Goal: Task Accomplishment & Management: Manage account settings

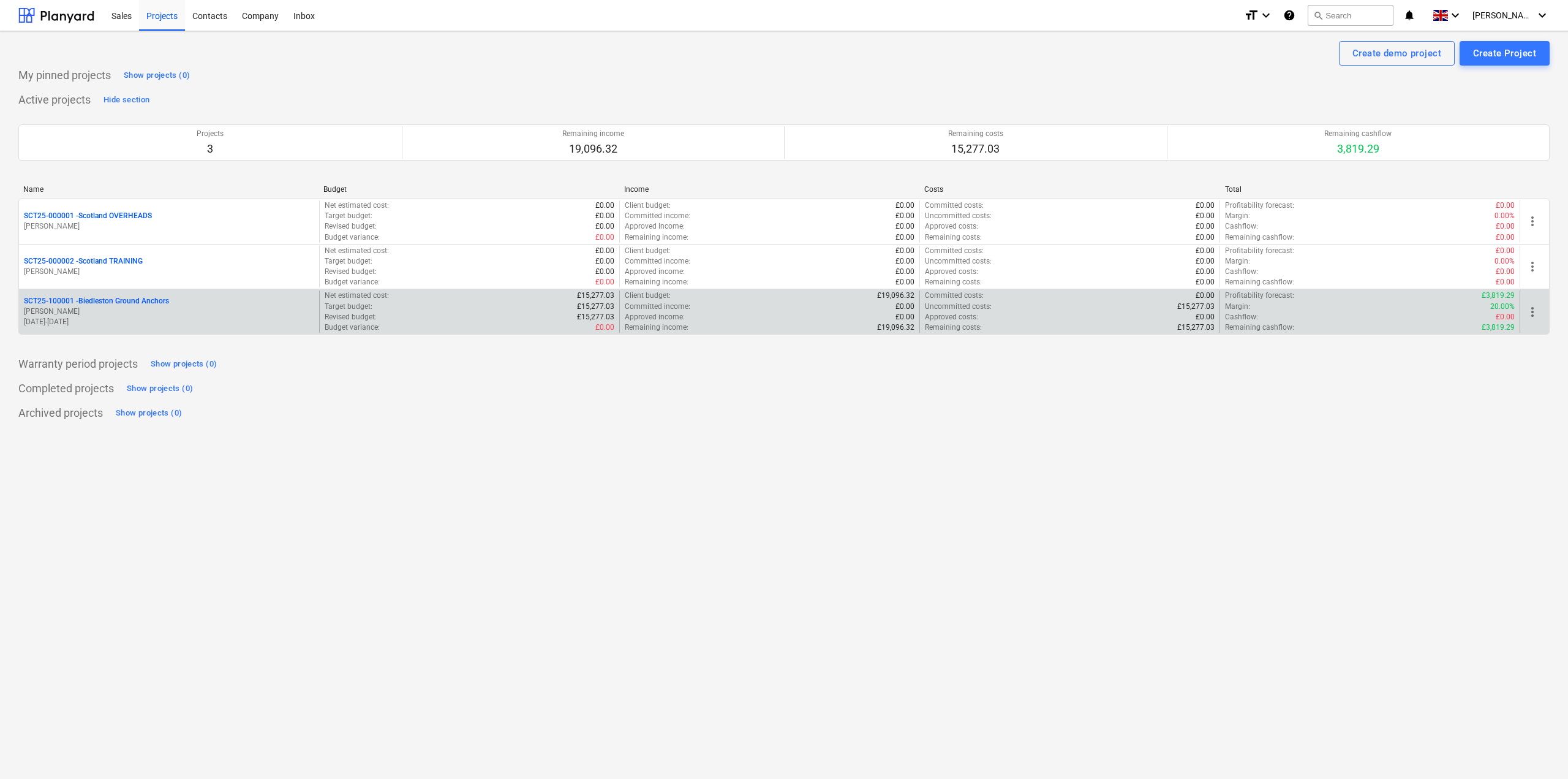
click at [92, 307] on p "[PERSON_NAME]" at bounding box center [169, 312] width 290 height 11
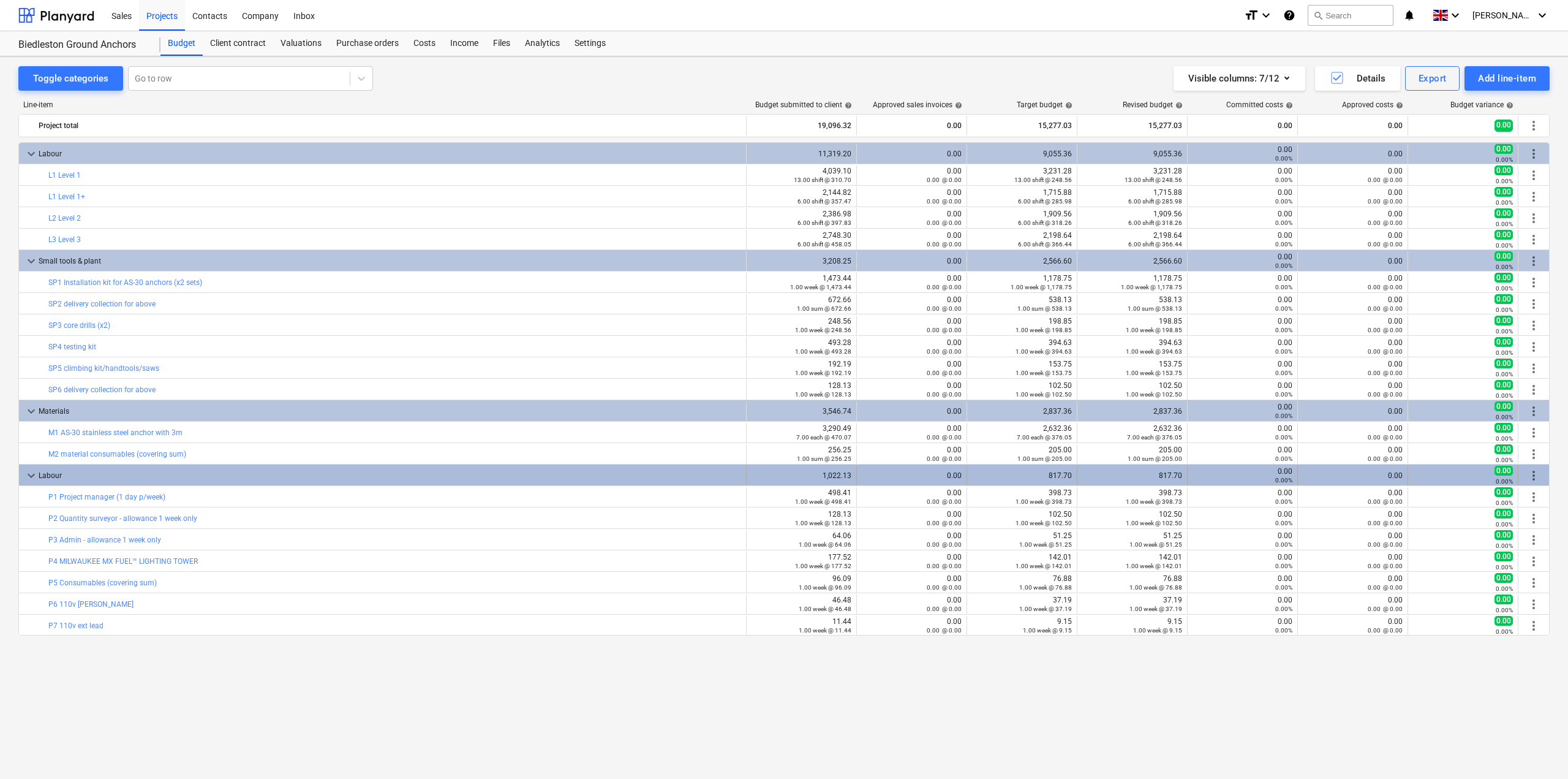
click at [1535, 474] on span "more_vert" at bounding box center [1533, 475] width 14 height 14
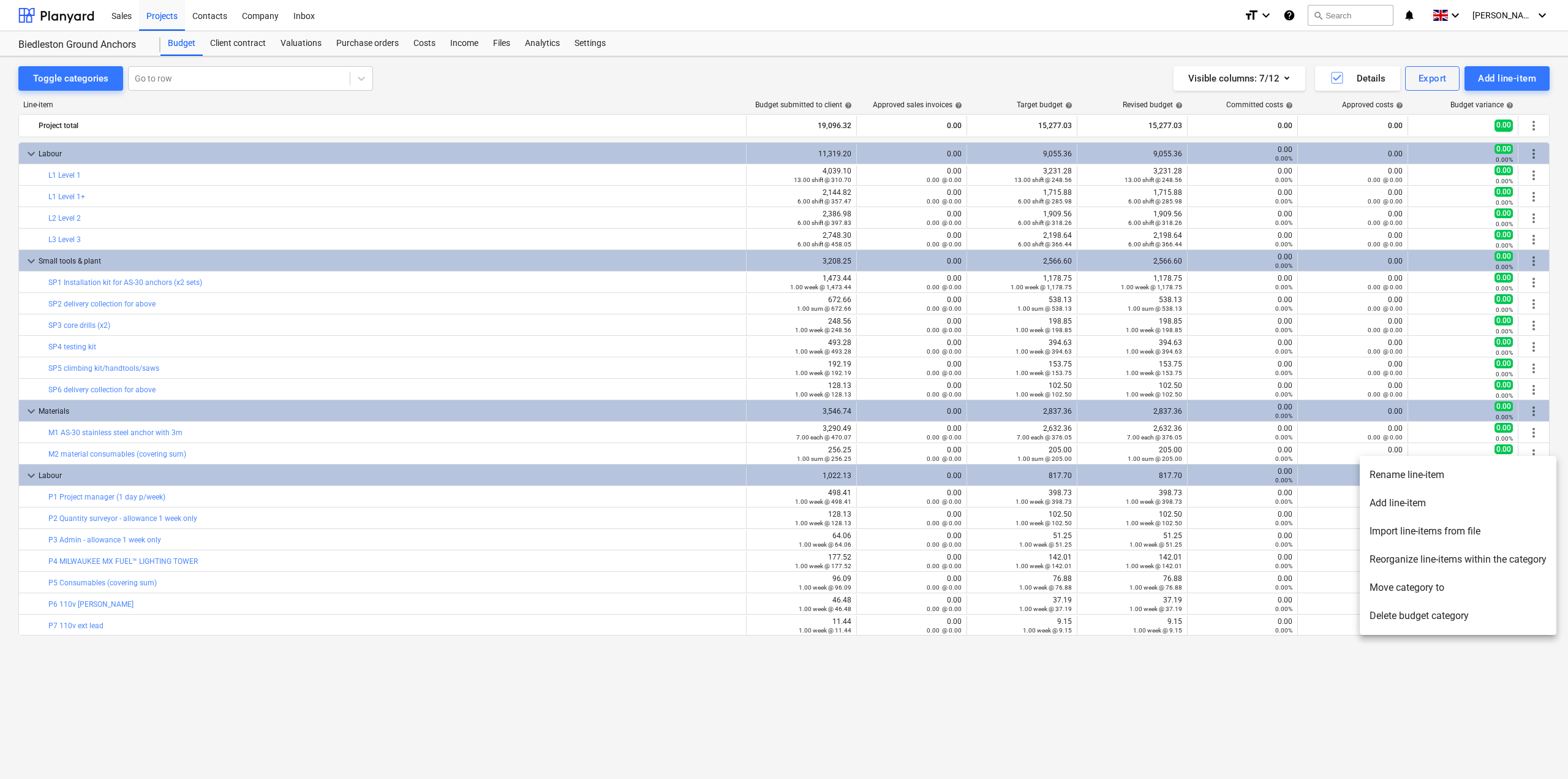
click at [1443, 482] on li "Rename line-item" at bounding box center [1458, 475] width 197 height 28
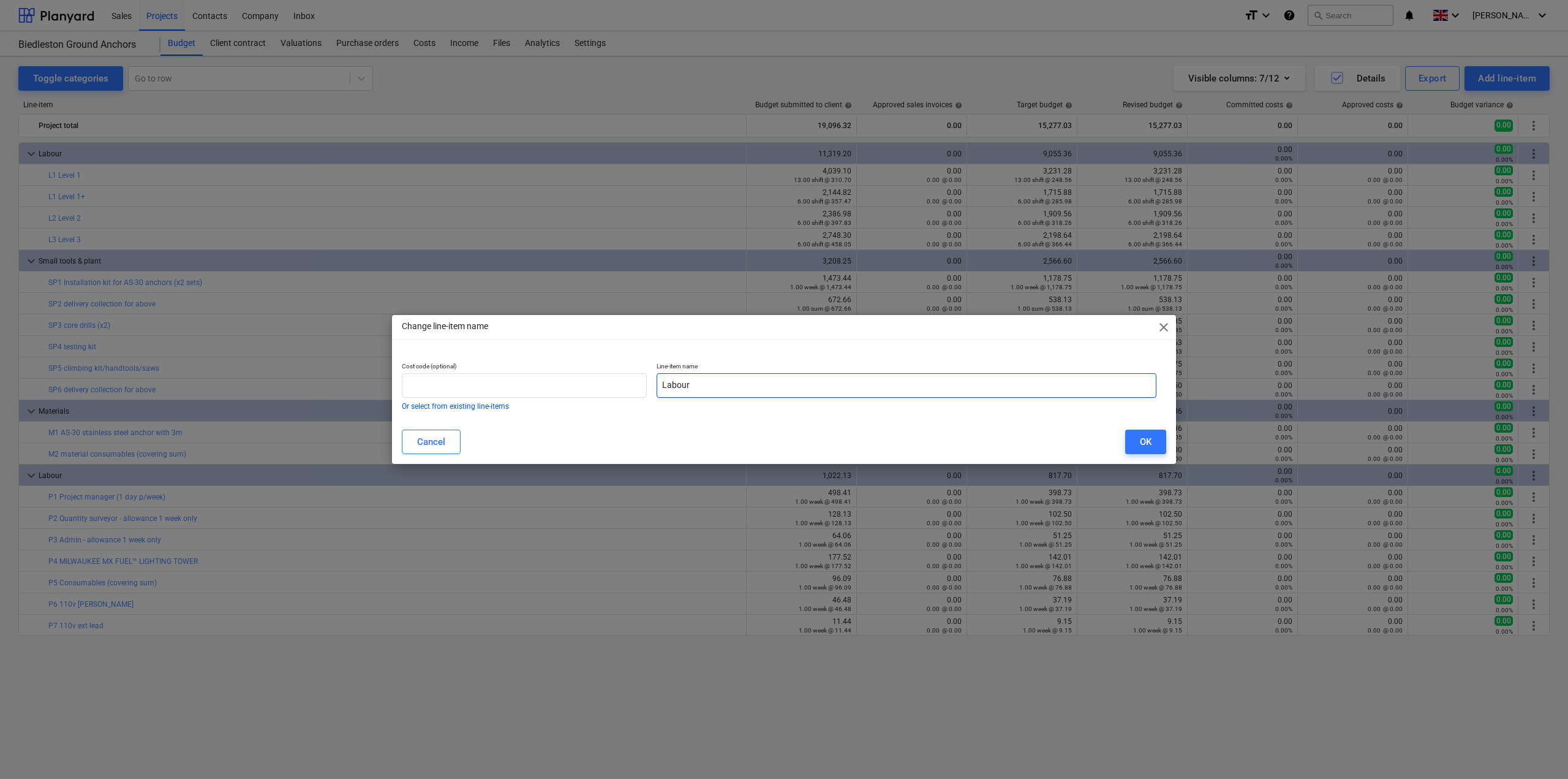
click at [720, 383] on input "Labour" at bounding box center [907, 385] width 500 height 25
type input "L"
type input "Prelims"
click at [1145, 444] on div "OK" at bounding box center [1146, 442] width 12 height 16
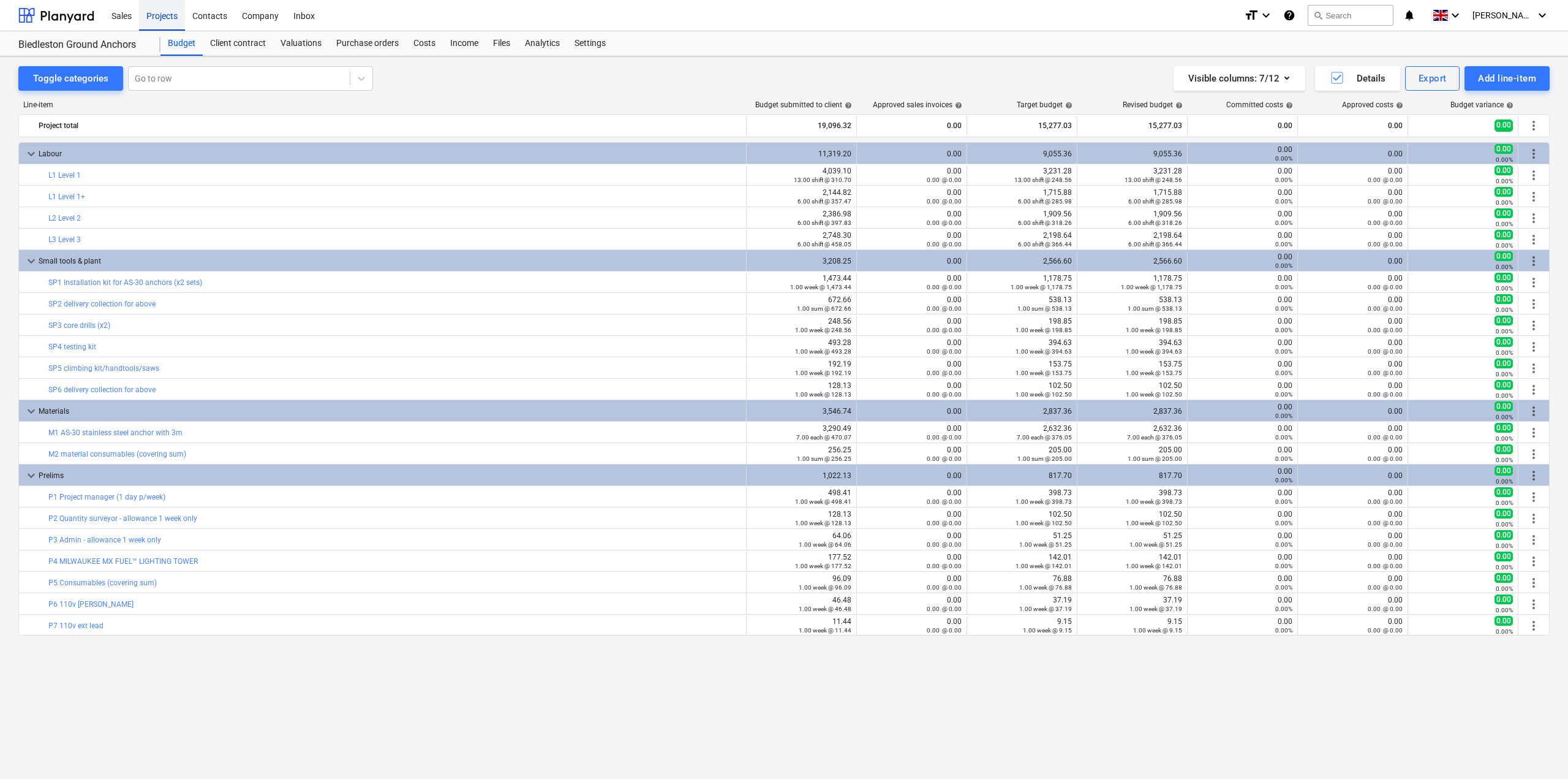
click at [164, 18] on div "Projects" at bounding box center [161, 15] width 46 height 31
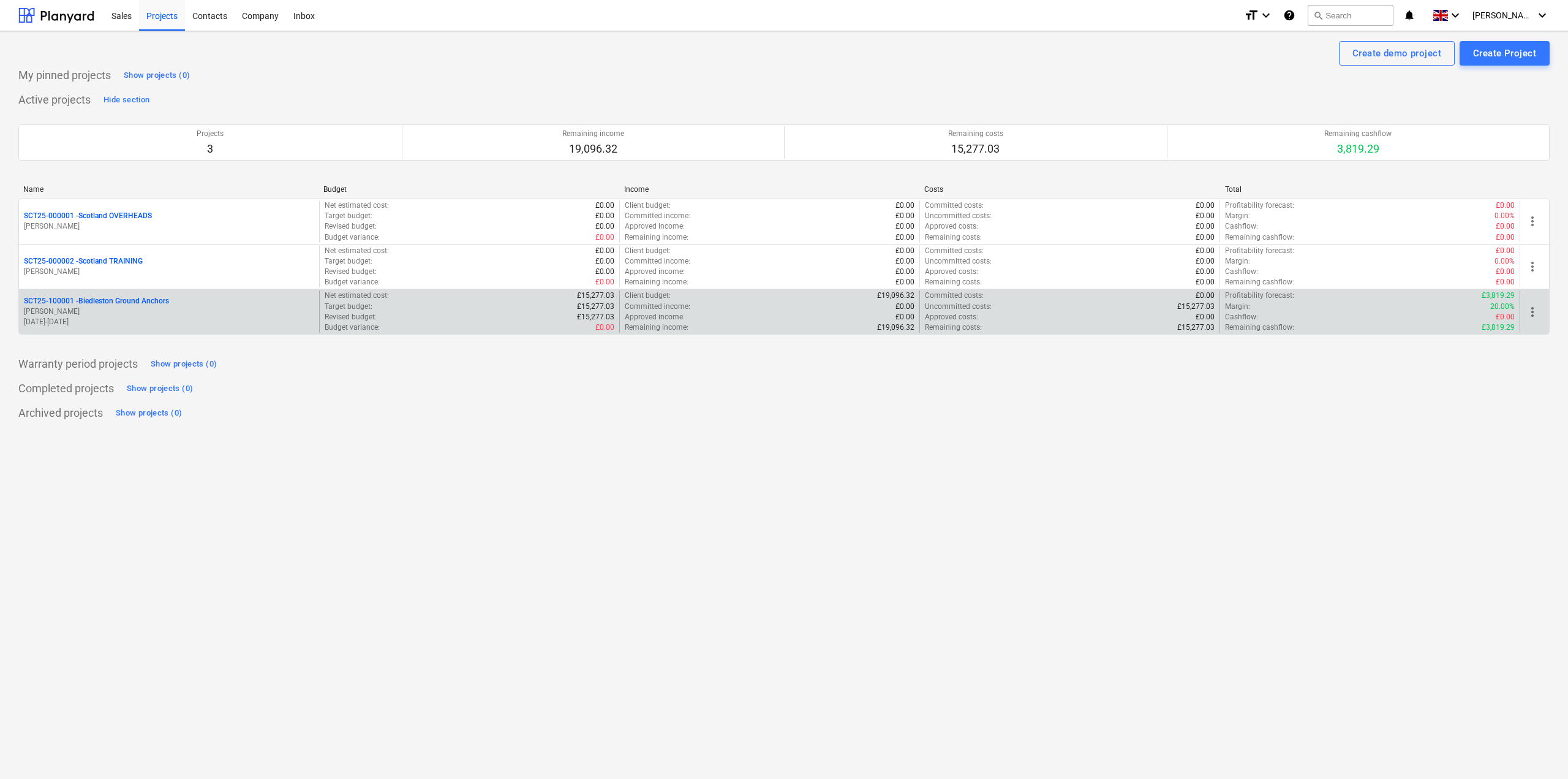
click at [112, 299] on p "SCT25-100001 - Biedleston Ground Anchors" at bounding box center [96, 301] width 145 height 11
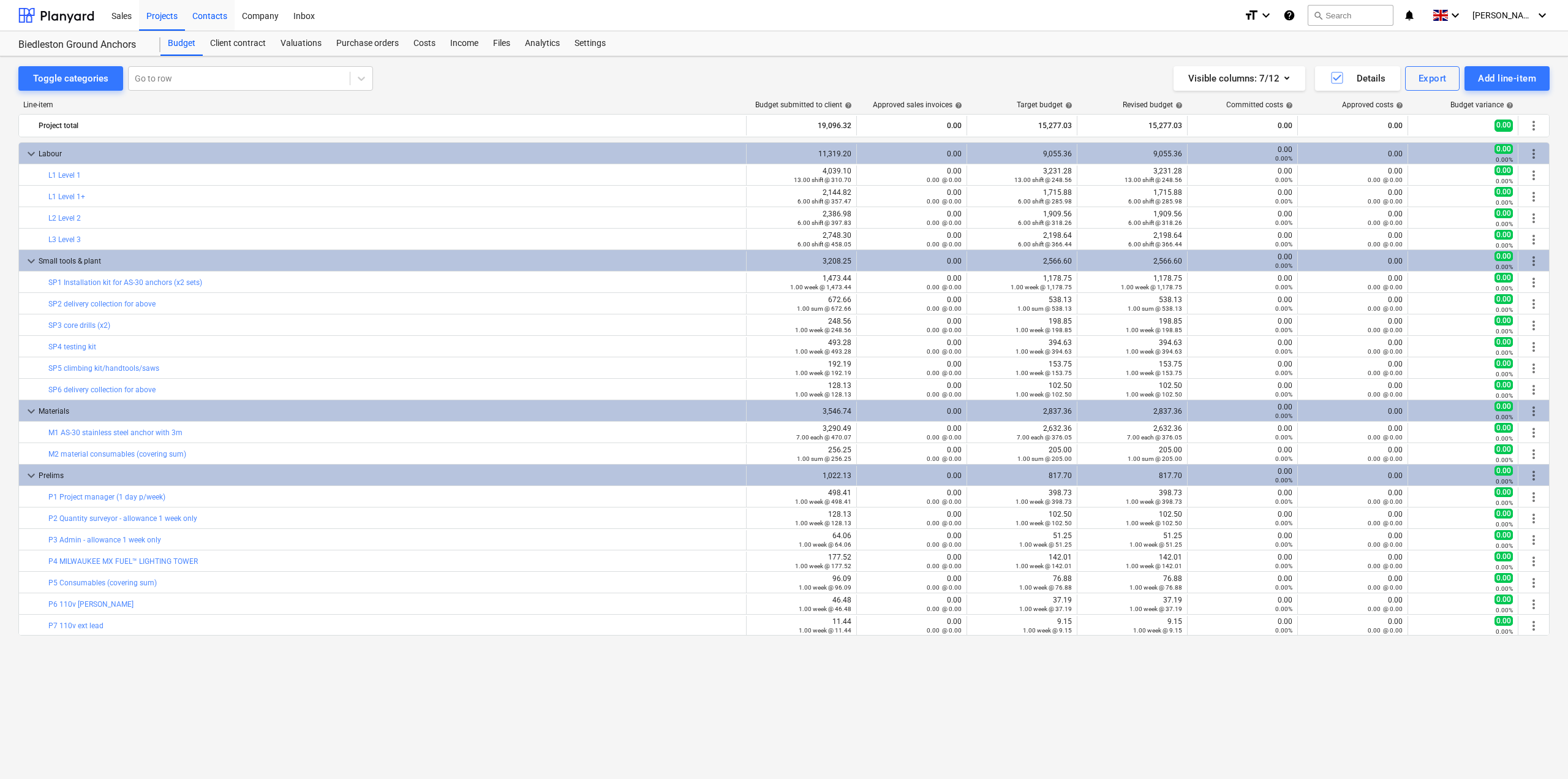
click at [219, 19] on div "Contacts" at bounding box center [210, 15] width 50 height 31
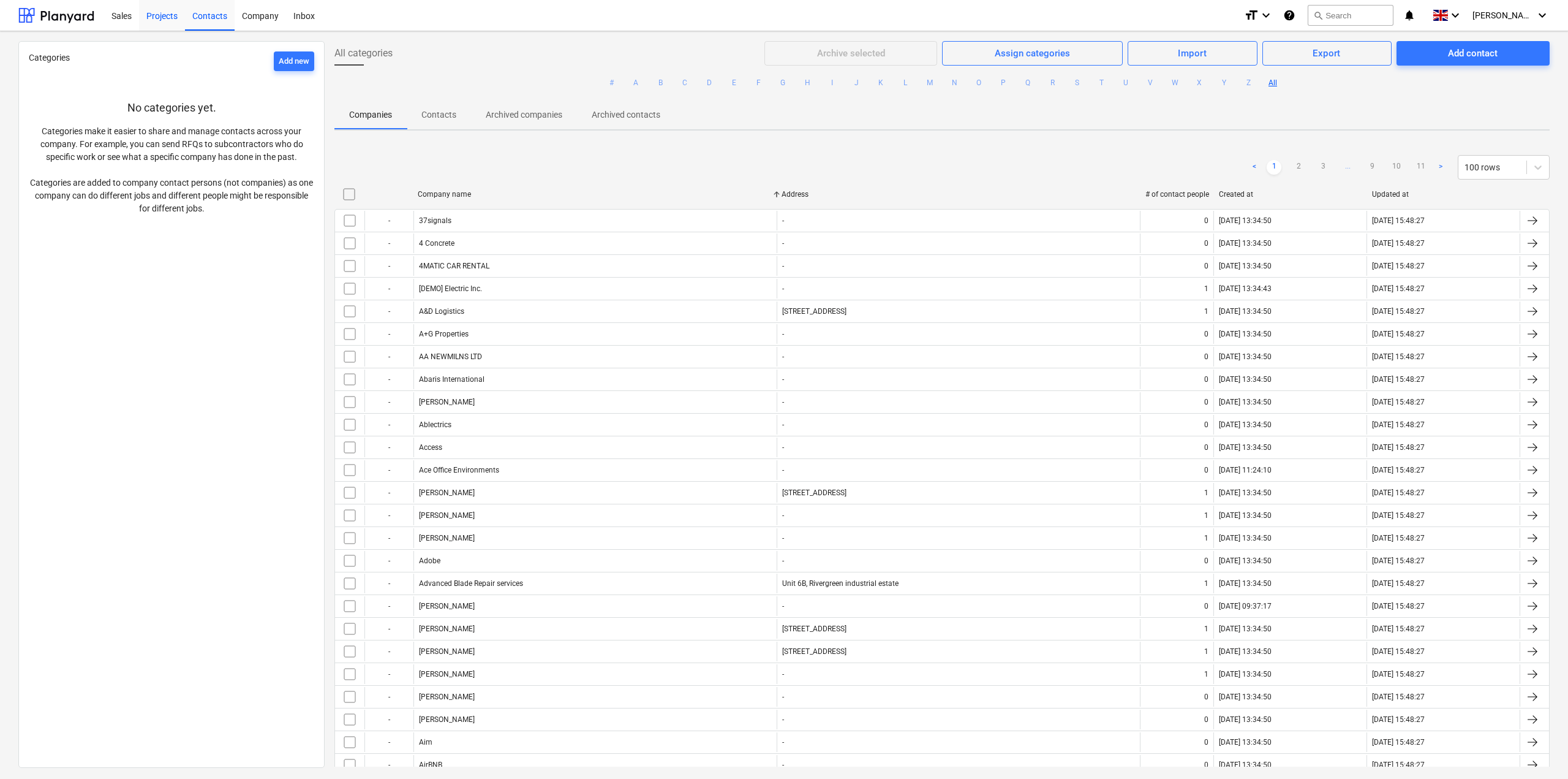
click at [168, 18] on div "Projects" at bounding box center [161, 15] width 46 height 31
